Goal: Transaction & Acquisition: Purchase product/service

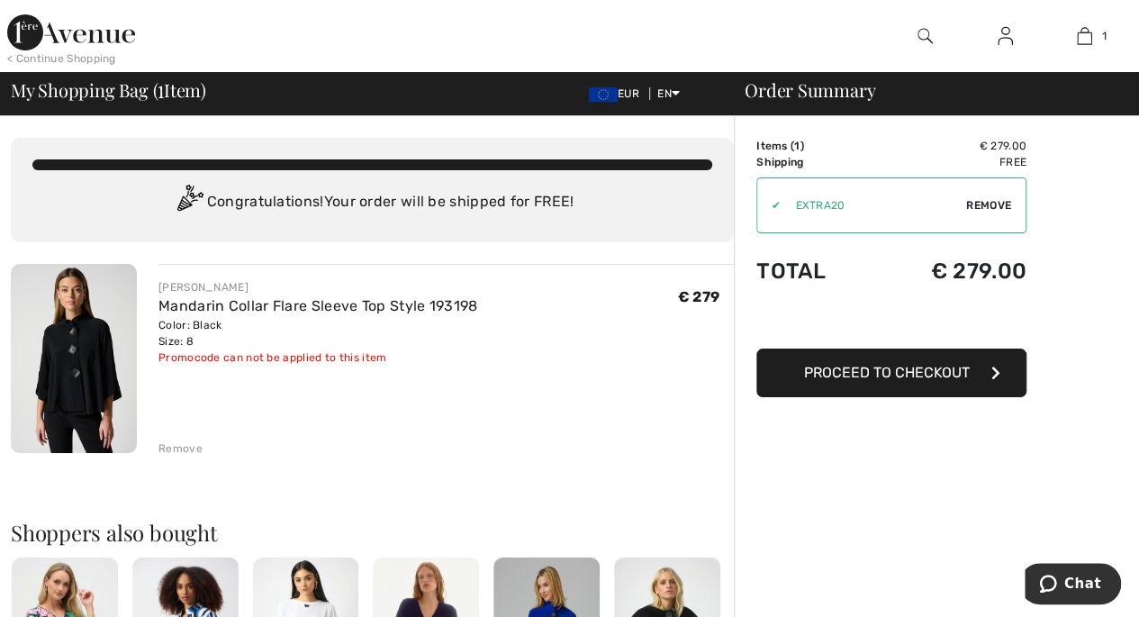
click at [873, 385] on button "Proceed to Checkout" at bounding box center [891, 372] width 270 height 49
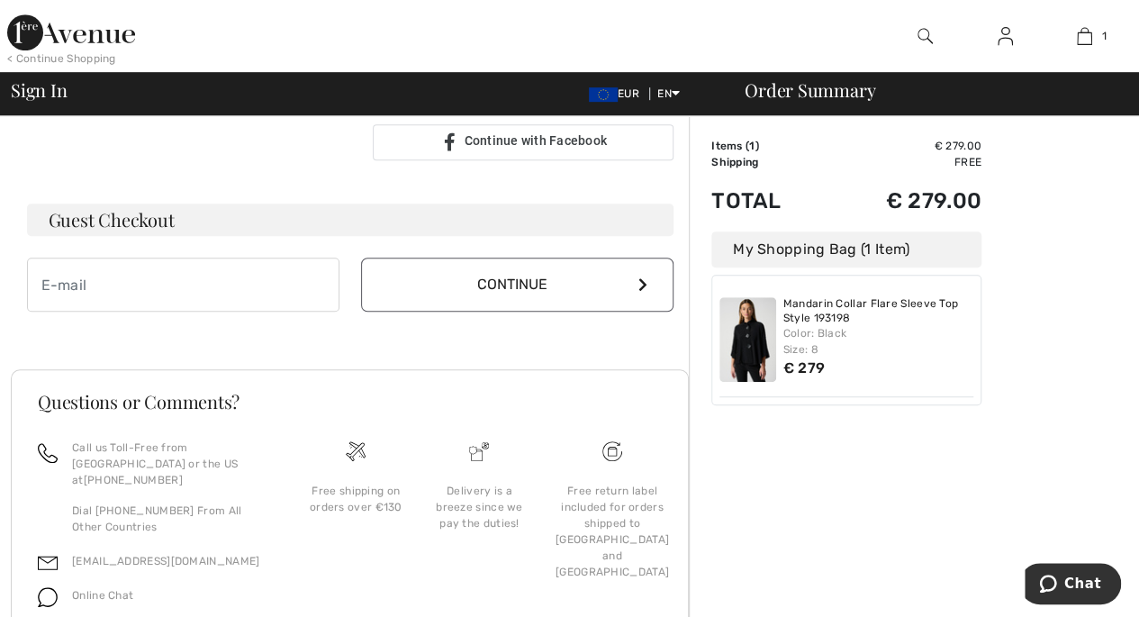
scroll to position [432, 0]
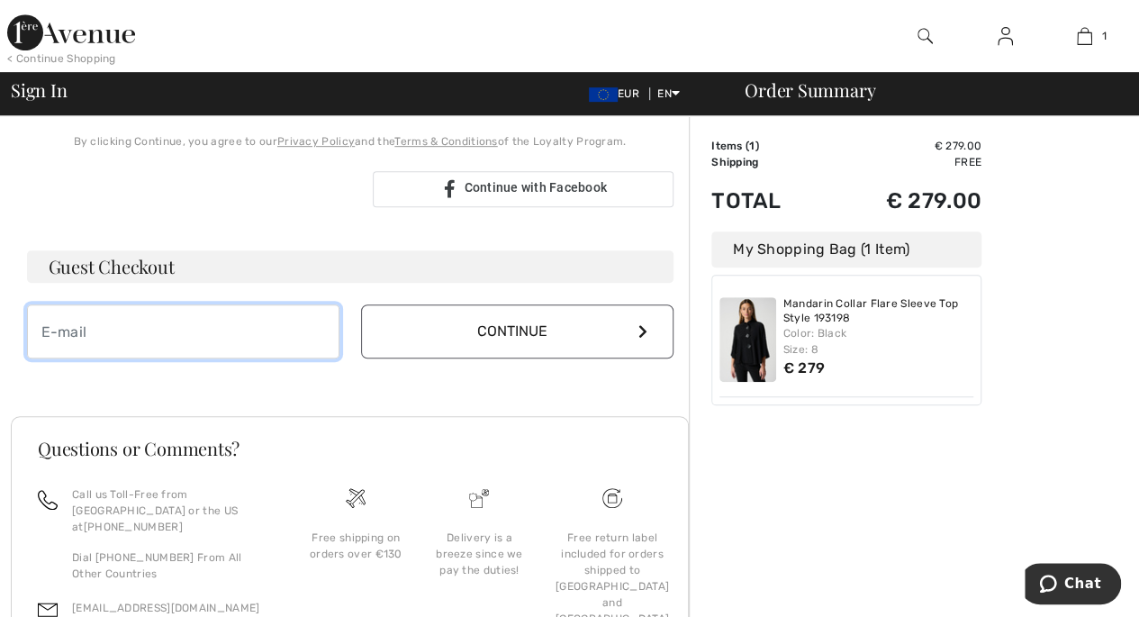
click at [249, 348] on input "email" at bounding box center [183, 331] width 312 height 54
type input "[EMAIL_ADDRESS][DOMAIN_NAME]"
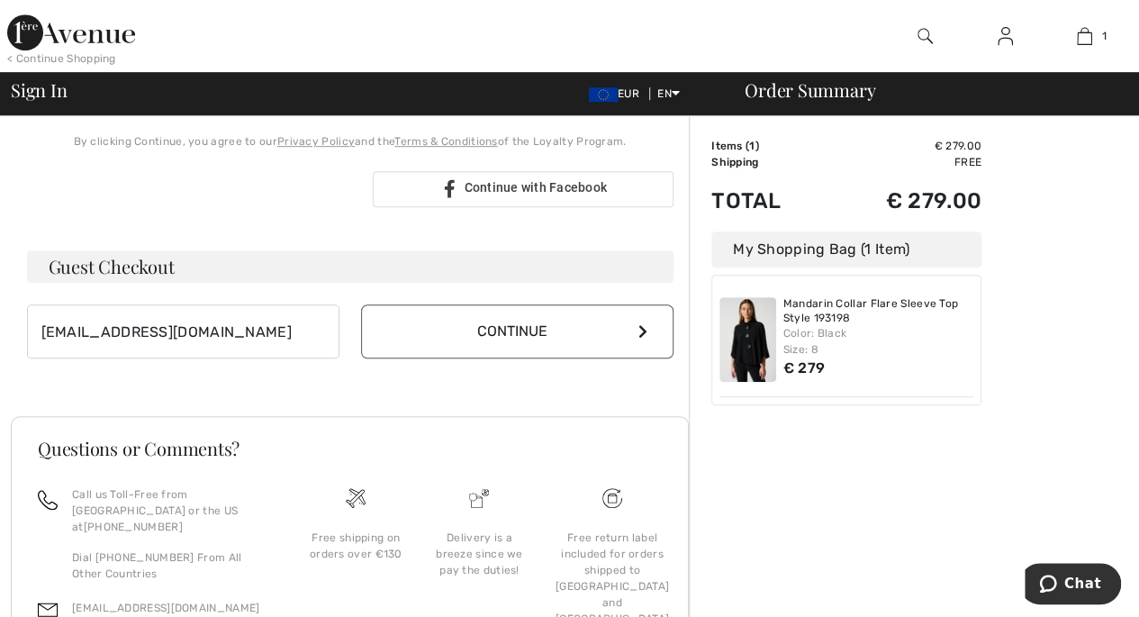
click at [475, 339] on button "Continue" at bounding box center [517, 331] width 312 height 54
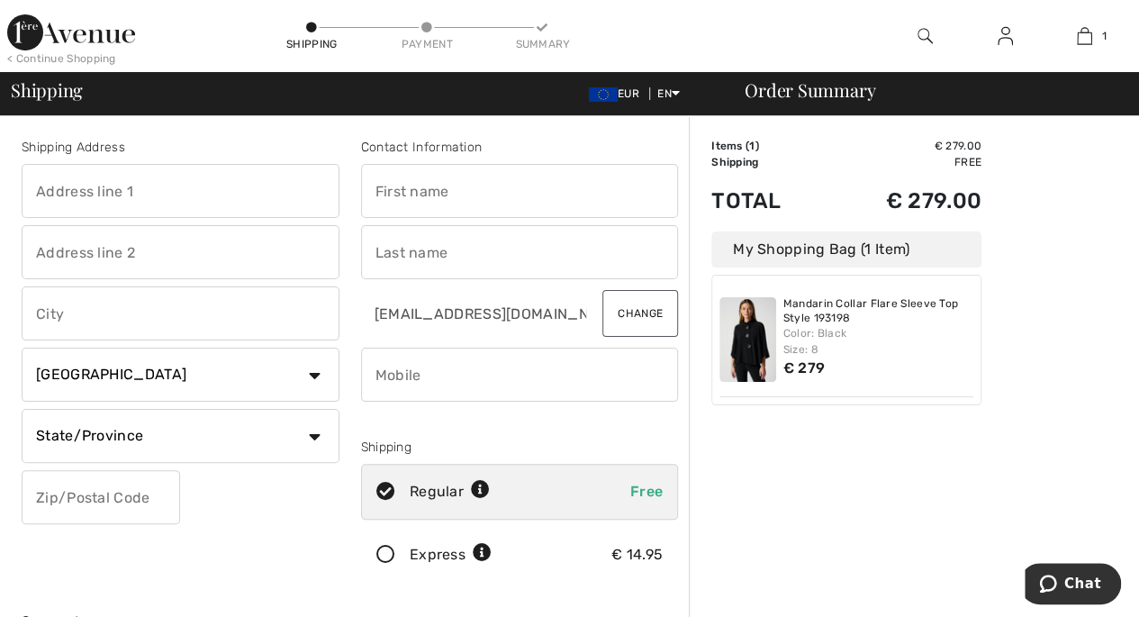
click at [180, 197] on input "text" at bounding box center [181, 191] width 318 height 54
type input "Kealfincheon"
type input "Kilnamartrya"
type input "Macroom"
select select "IE"
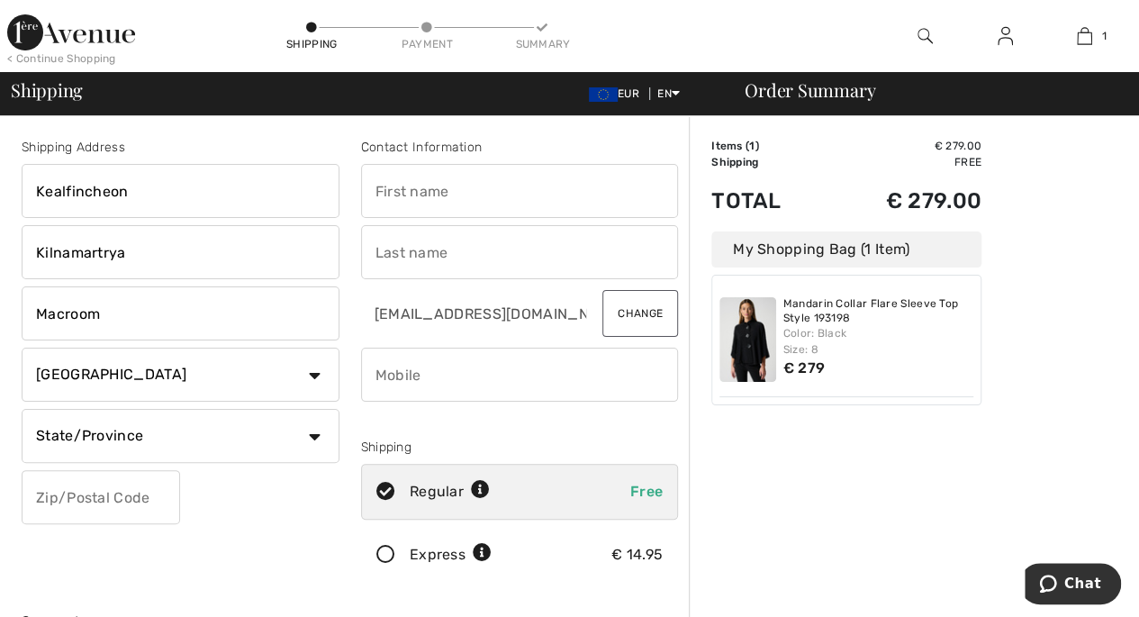
select select "CO"
type input "P12 PW27"
type input "Virginia"
type input "Hinchion"
type input "0871739834"
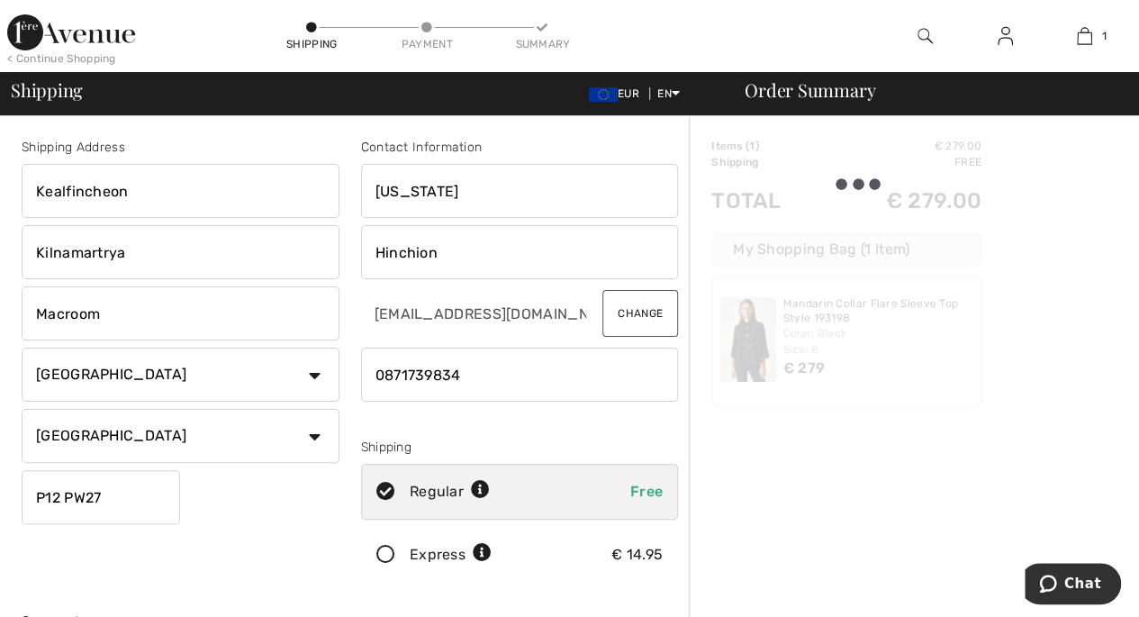
type input "P12PW27"
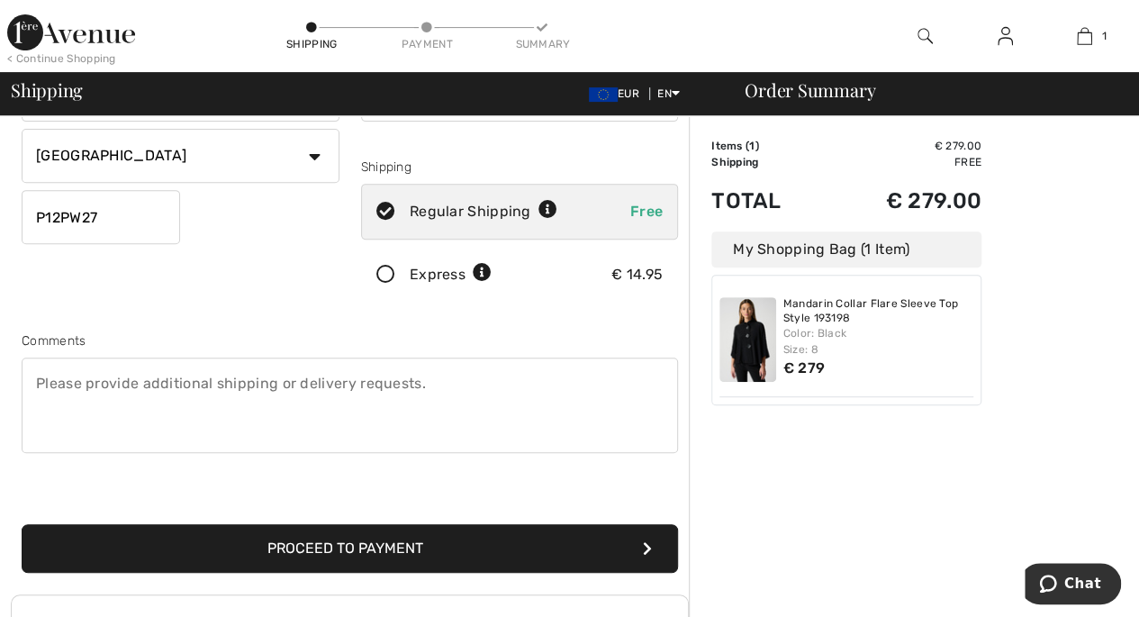
scroll to position [282, 0]
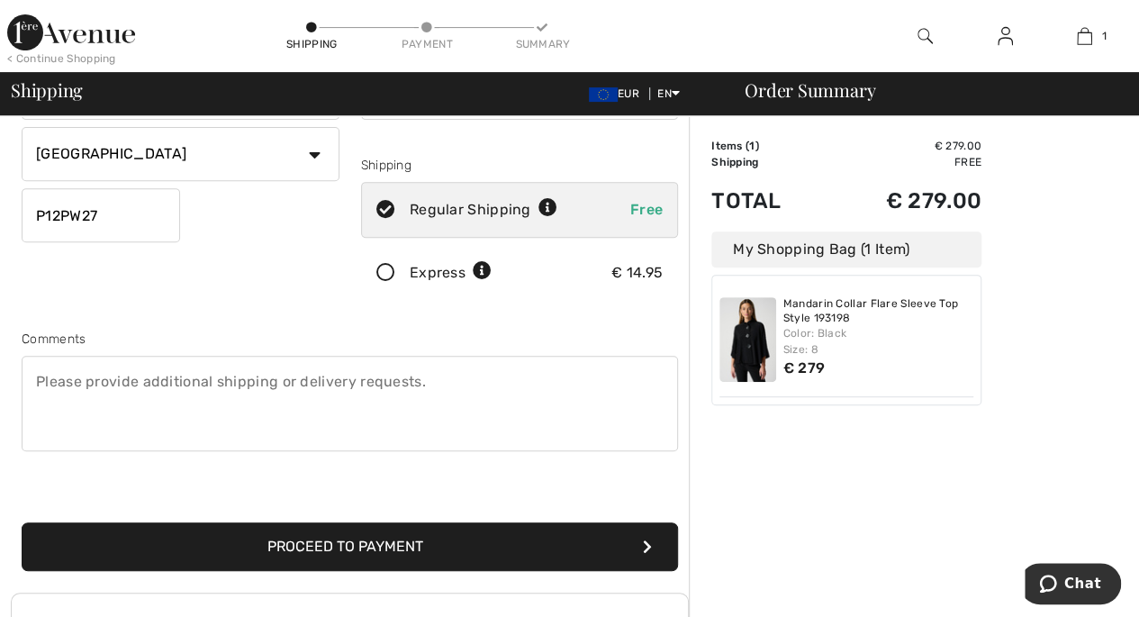
click at [529, 525] on button "Proceed to Payment" at bounding box center [350, 546] width 656 height 49
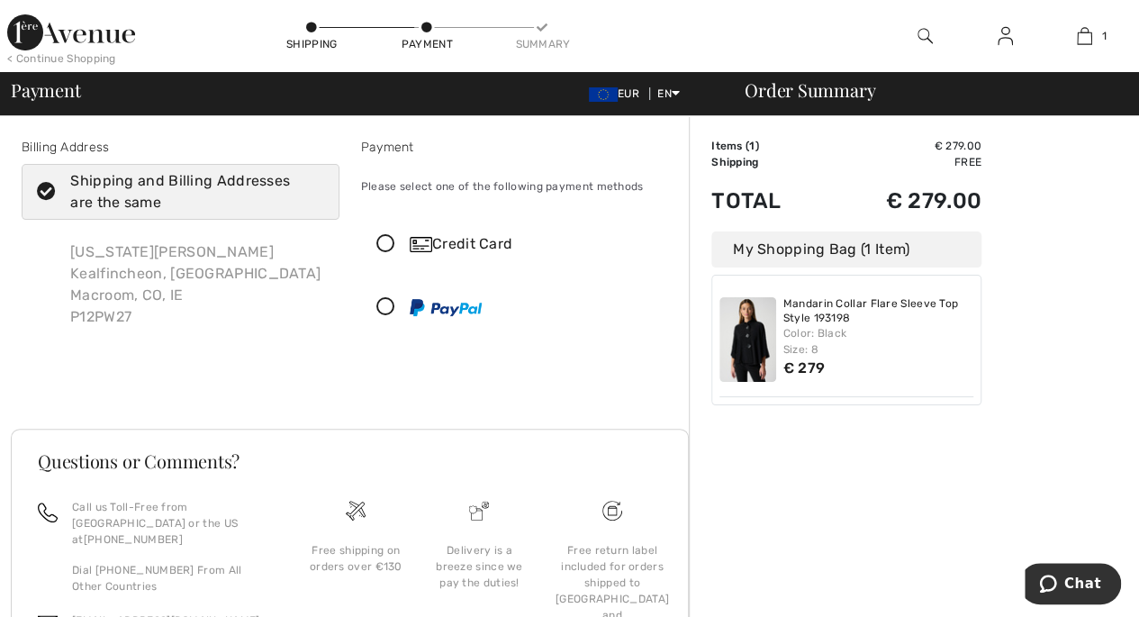
click at [378, 236] on icon at bounding box center [386, 244] width 48 height 19
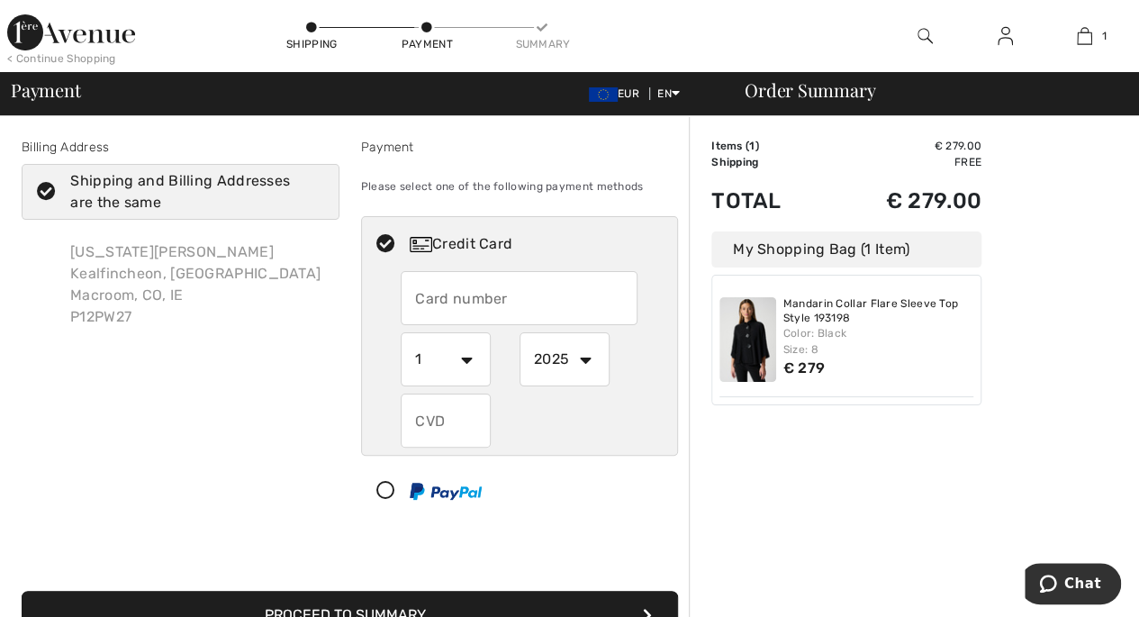
click at [430, 300] on input "text" at bounding box center [519, 298] width 237 height 54
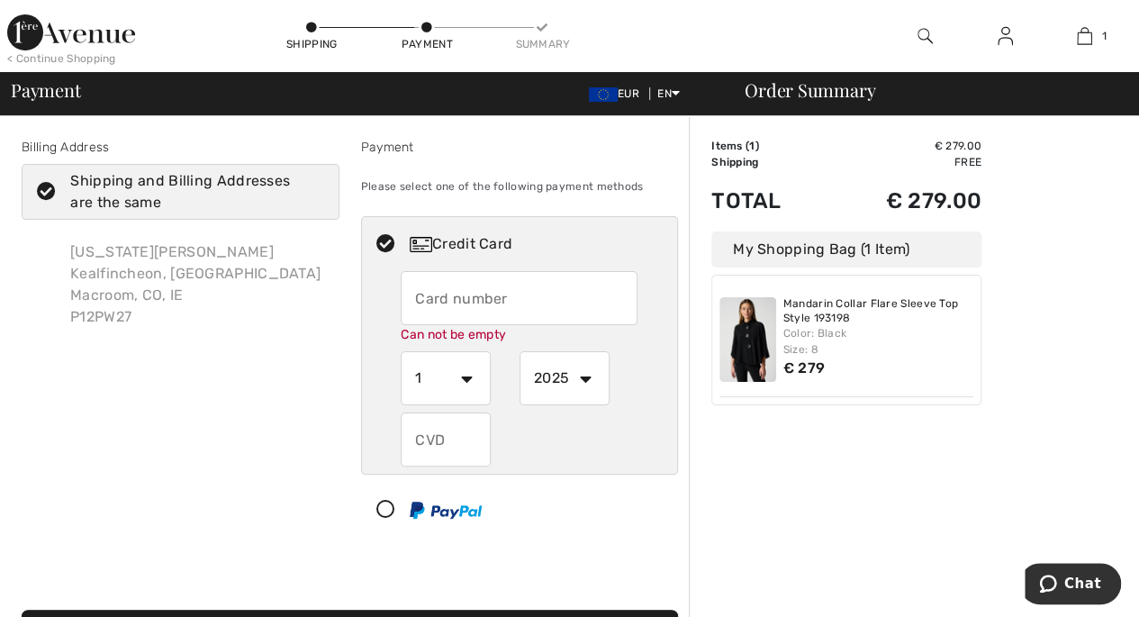
type input "4263982642069465"
select select "3"
select select "2028"
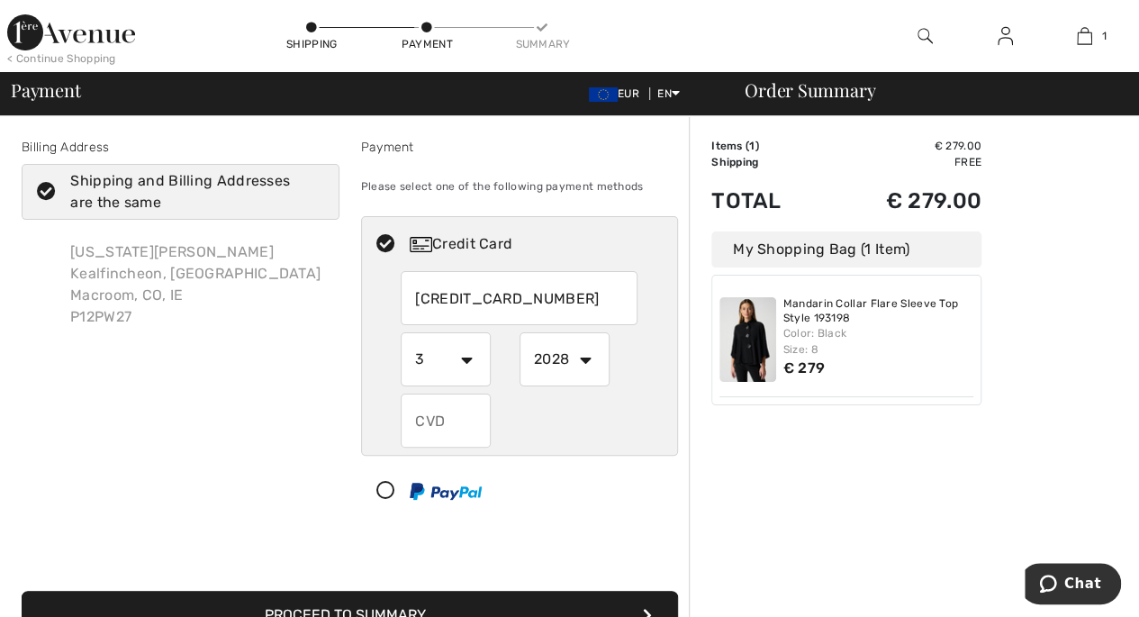
click at [433, 424] on input "text" at bounding box center [446, 421] width 90 height 54
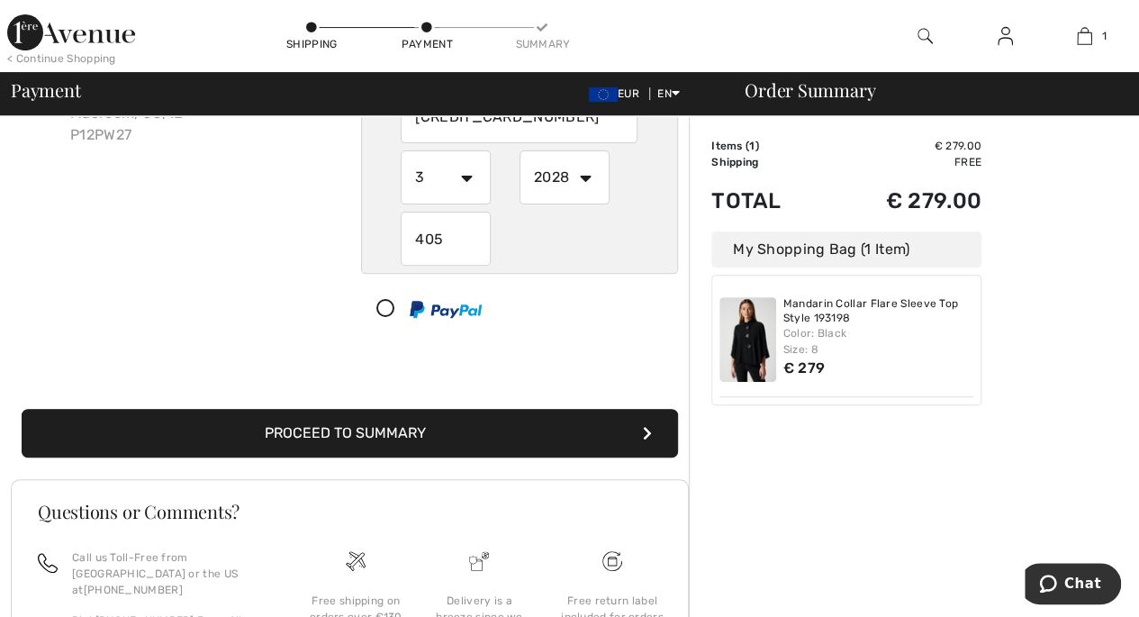
scroll to position [186, 0]
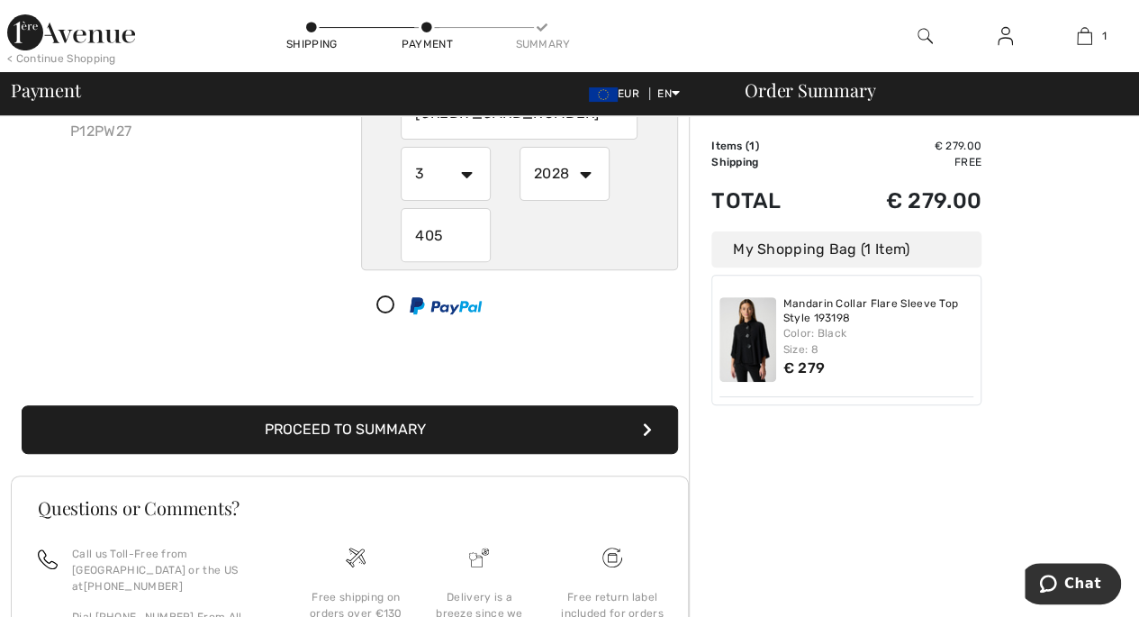
type input "405"
click at [483, 421] on button "Proceed to Summary" at bounding box center [350, 429] width 656 height 49
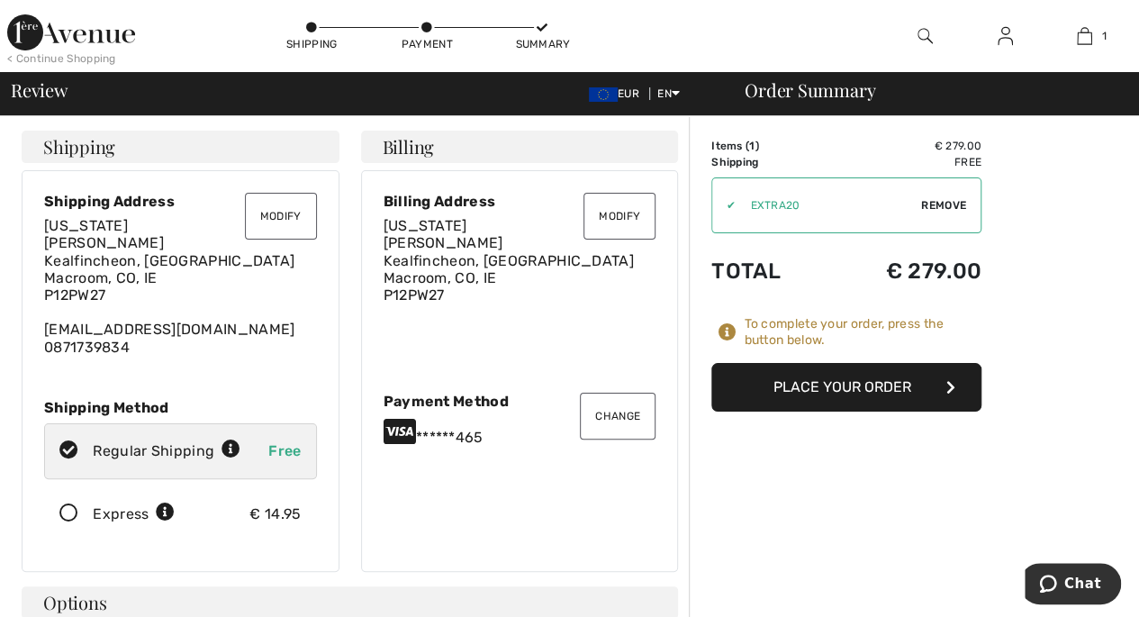
click at [808, 385] on button "Place Your Order" at bounding box center [846, 387] width 270 height 49
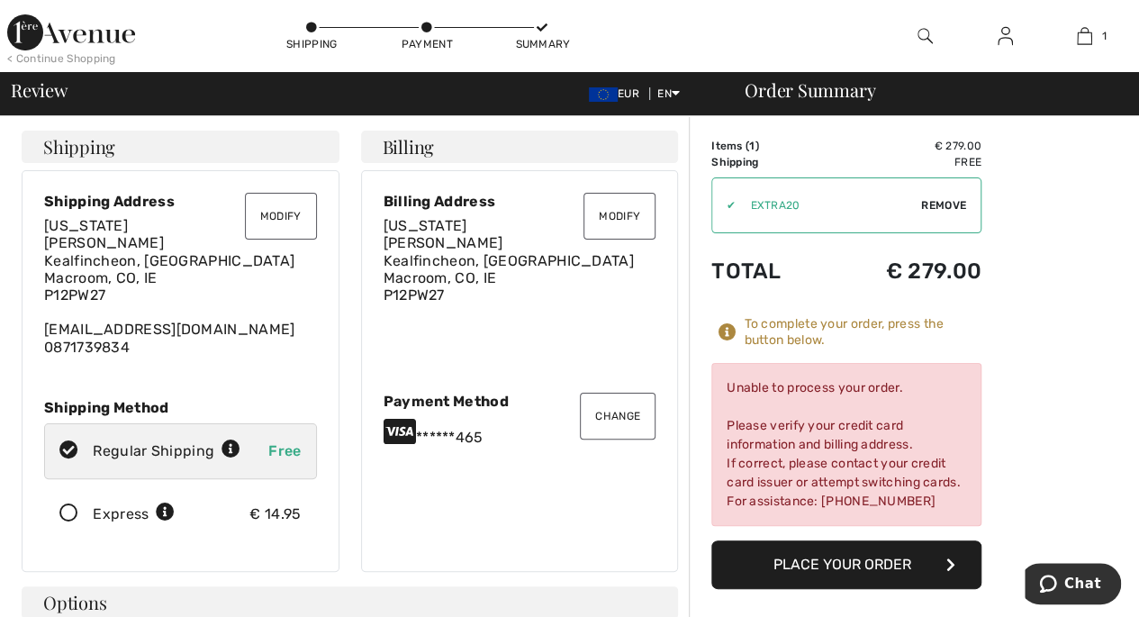
click at [942, 199] on span "Remove" at bounding box center [943, 205] width 45 height 16
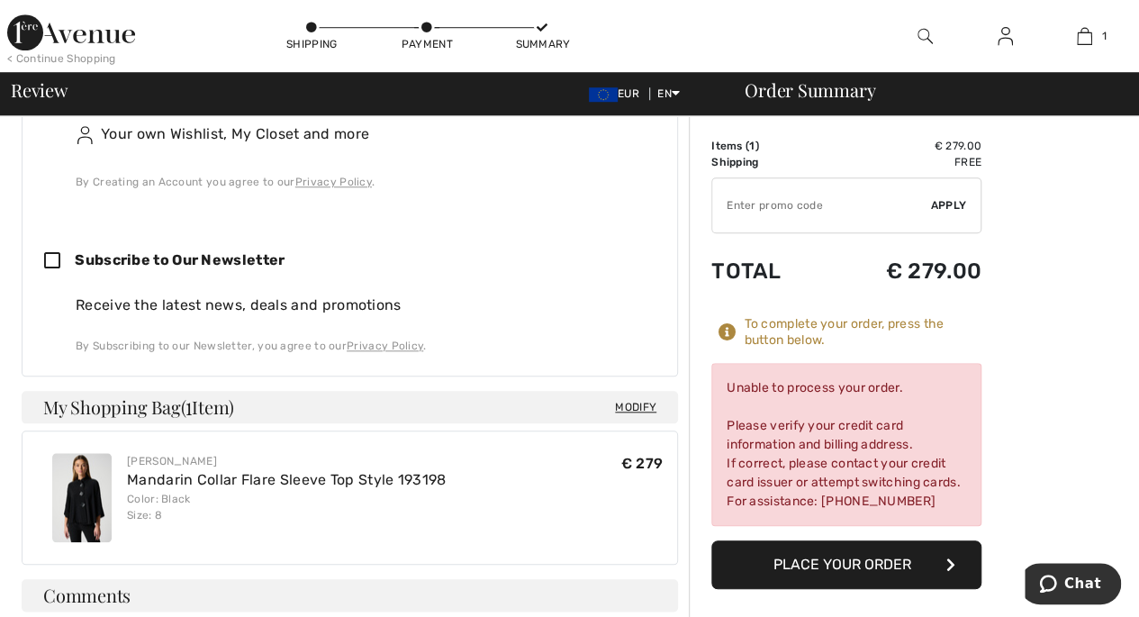
scroll to position [683, 0]
